Goal: Task Accomplishment & Management: Manage account settings

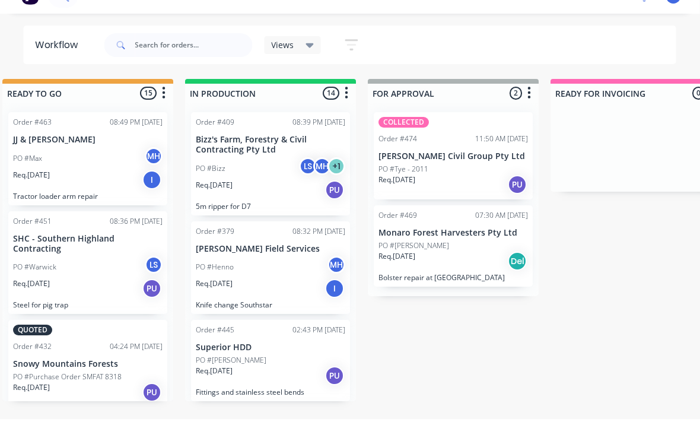
scroll to position [2, 570]
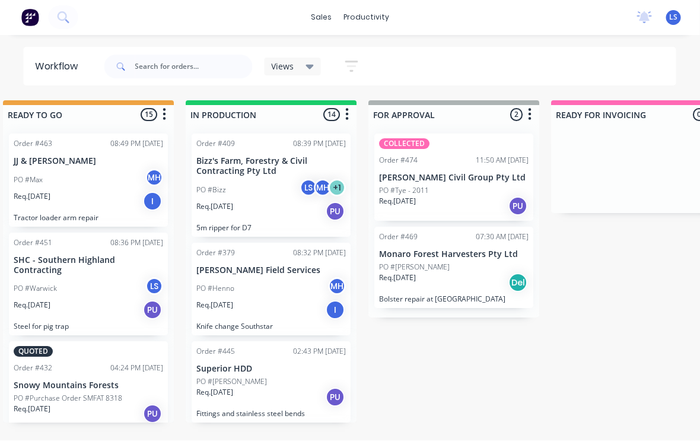
click at [471, 175] on p "[PERSON_NAME] Civil Group Pty Ltd" at bounding box center [453, 178] width 149 height 10
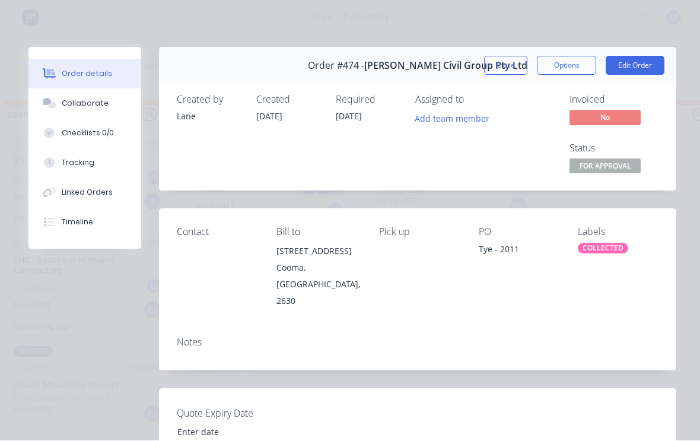
scroll to position [0, 0]
click at [649, 63] on button "Edit Order" at bounding box center [634, 65] width 59 height 19
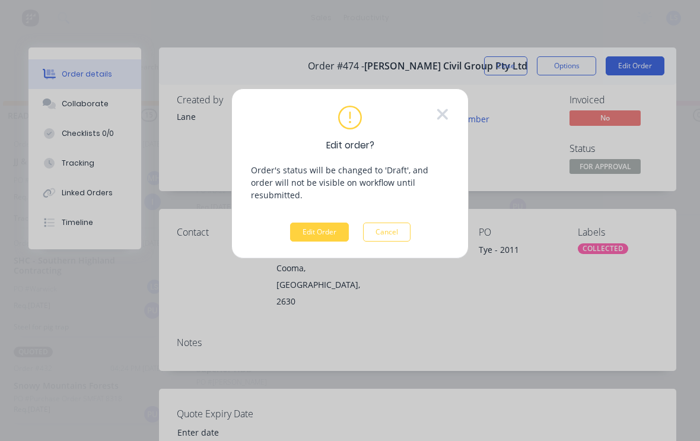
click at [323, 222] on button "Edit Order" at bounding box center [319, 231] width 59 height 19
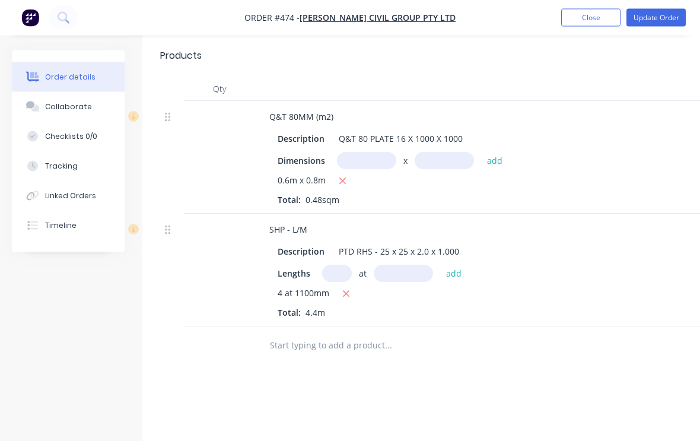
scroll to position [455, 0]
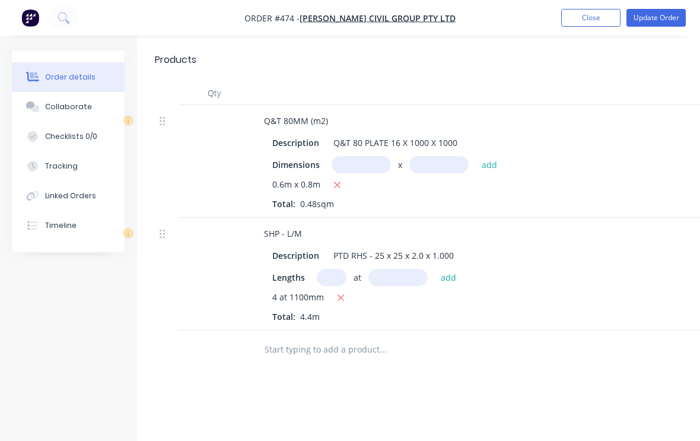
click at [365, 337] on input "text" at bounding box center [382, 349] width 237 height 24
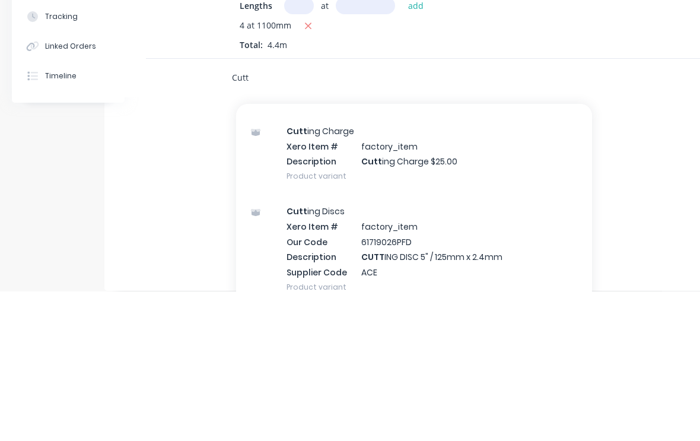
scroll to position [1992, 0]
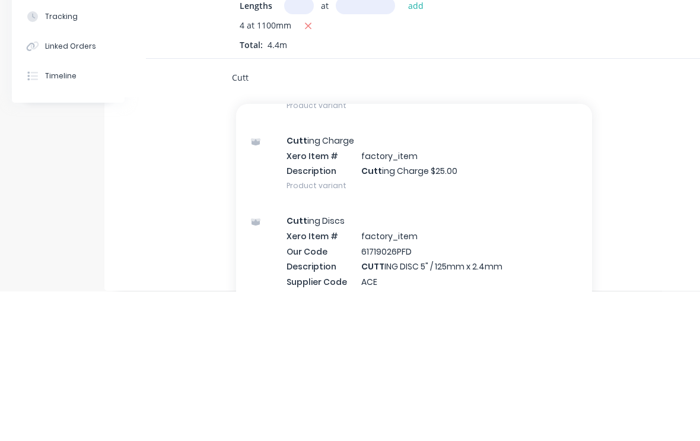
type input "Cutt"
click at [544, 272] on div "Cutt ing Charge Xero Item # factory_item Description Cutt ing Charge $25.00 Pro…" at bounding box center [414, 312] width 356 height 80
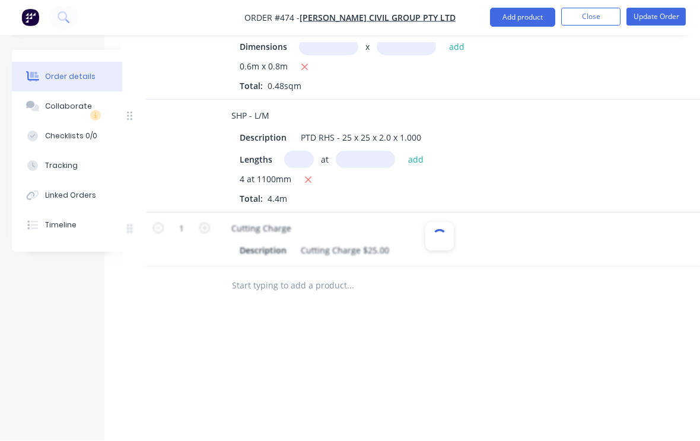
scroll to position [560, 38]
click at [209, 222] on icon "button" at bounding box center [204, 227] width 11 height 11
type input "2"
click at [663, 20] on button "Update Order" at bounding box center [655, 17] width 59 height 18
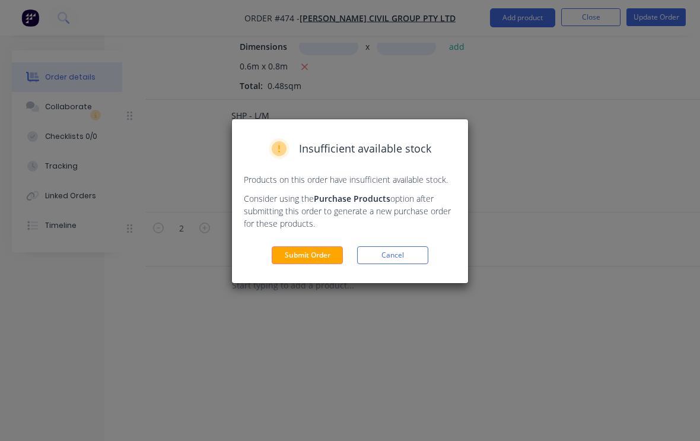
click at [315, 257] on button "Submit Order" at bounding box center [307, 255] width 71 height 18
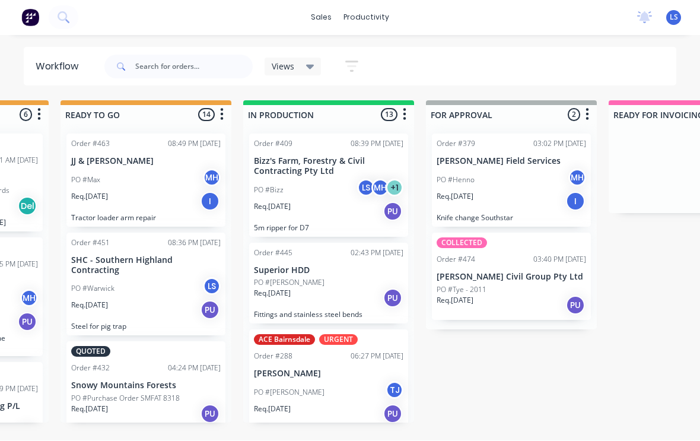
scroll to position [0, 551]
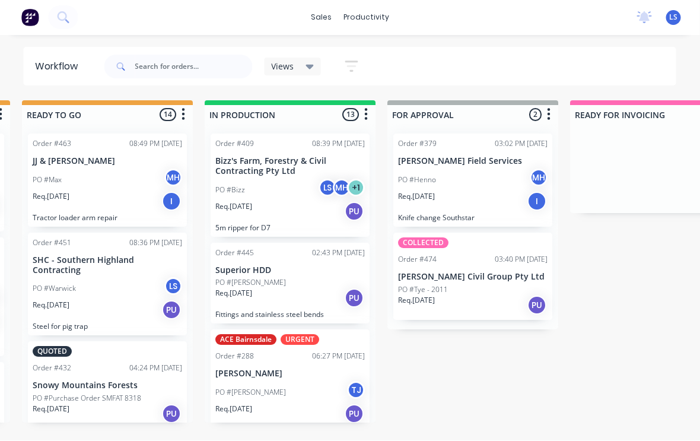
click at [495, 302] on div "Req. [DATE] PU" at bounding box center [472, 305] width 149 height 20
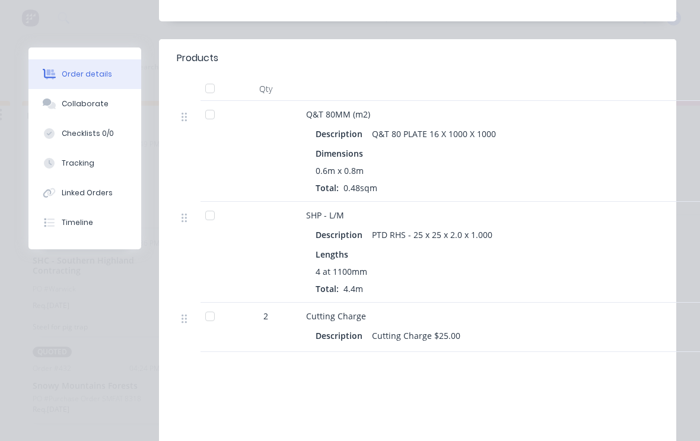
scroll to position [437, 0]
